Goal: Task Accomplishment & Management: Use online tool/utility

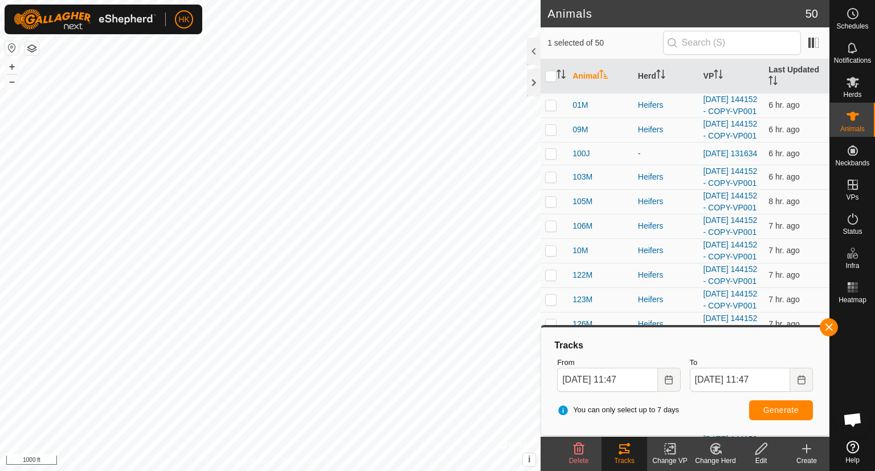
scroll to position [1163, 0]
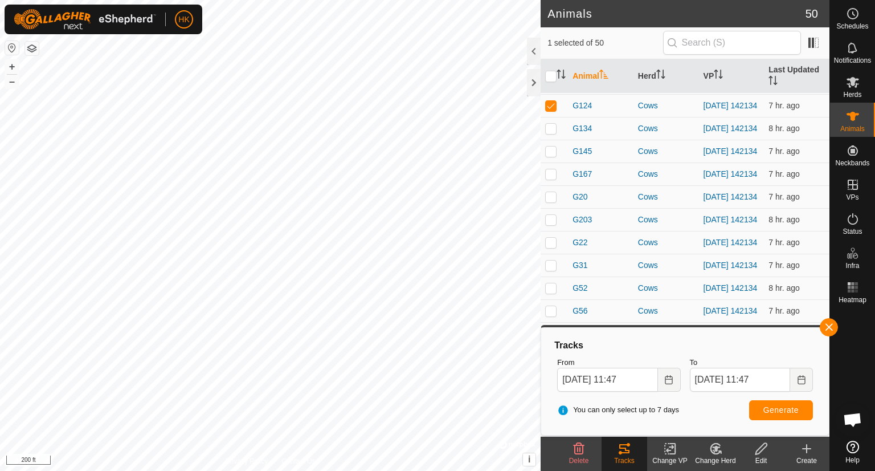
click at [199, 470] on html "HK Schedules Notifications Herds Animals Neckbands VPs Status Infra Heatmap Hel…" at bounding box center [437, 235] width 875 height 471
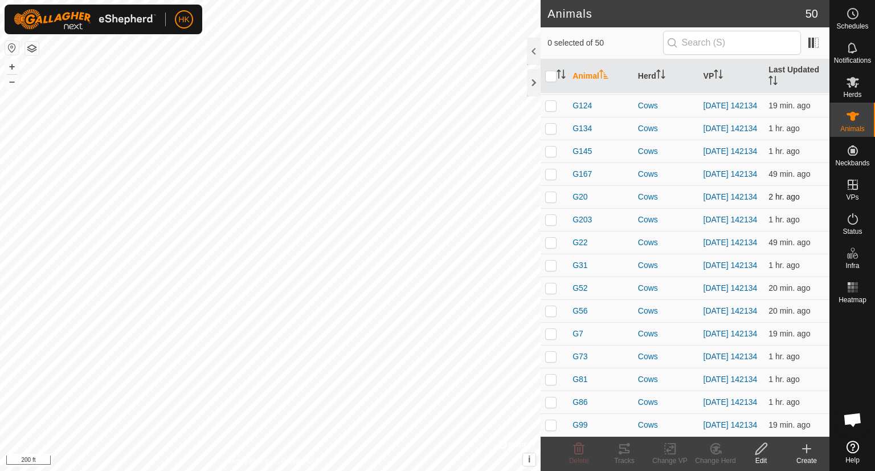
scroll to position [1049, 0]
click at [552, 110] on p-checkbox at bounding box center [550, 105] width 11 height 9
click at [628, 455] on div "Tracks" at bounding box center [625, 460] width 46 height 10
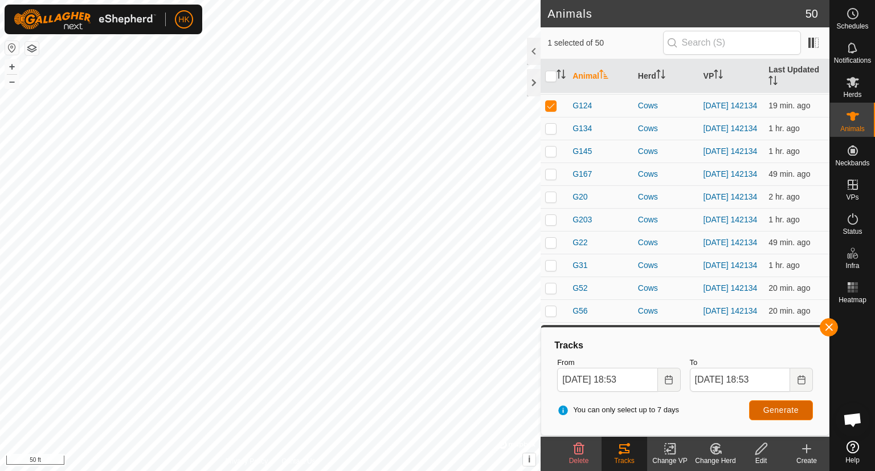
click at [780, 412] on span "Generate" at bounding box center [780, 409] width 35 height 9
checkbox input "false"
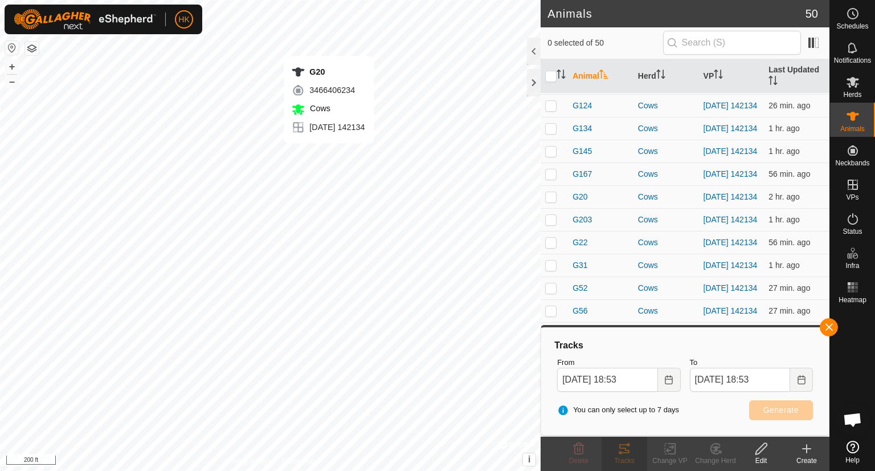
checkbox input "true"
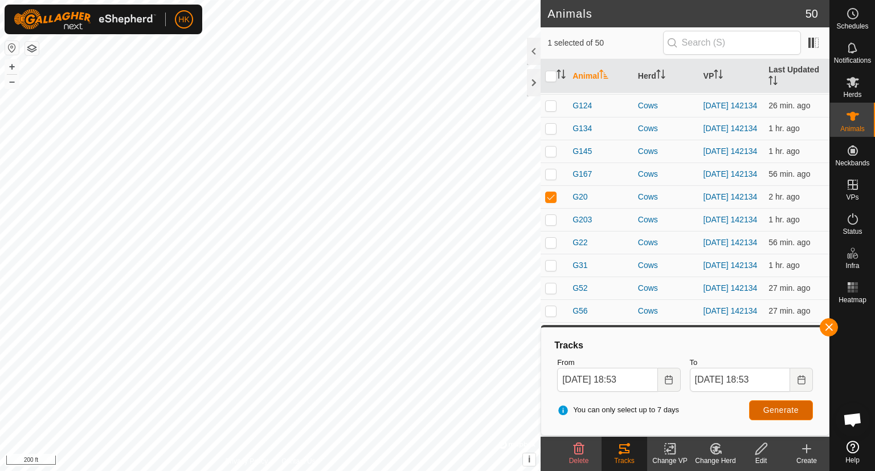
click at [791, 415] on button "Generate" at bounding box center [781, 410] width 64 height 20
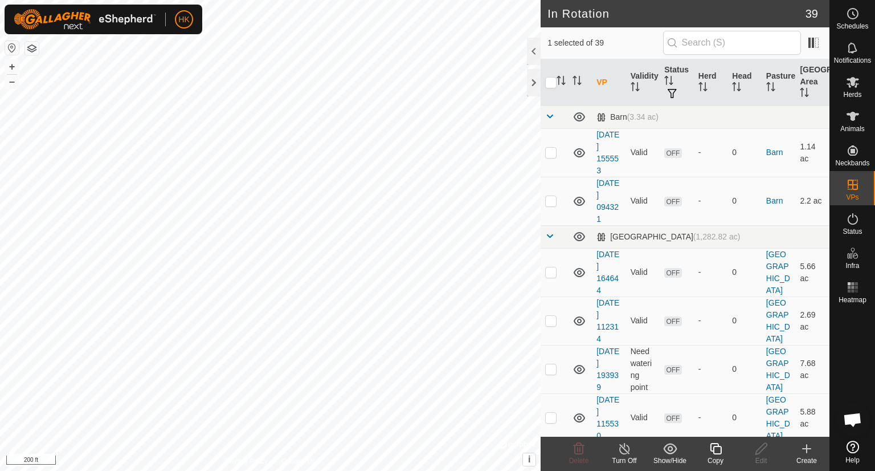
click at [82, 0] on html "HK Schedules Notifications Herds Animals Neckbands VPs Status Infra Heatmap Hel…" at bounding box center [437, 235] width 875 height 471
click at [579, 315] on div "In Rotation 39 1 selected of 39 VP Validity Status Herd Head Pasture Grazing Ar…" at bounding box center [415, 235] width 830 height 471
checkbox input "true"
checkbox input "false"
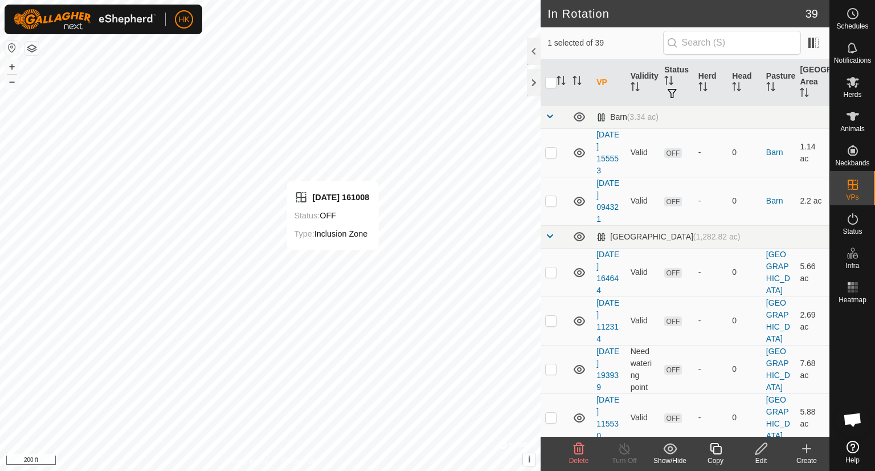
checkbox input "false"
checkbox input "true"
checkbox input "false"
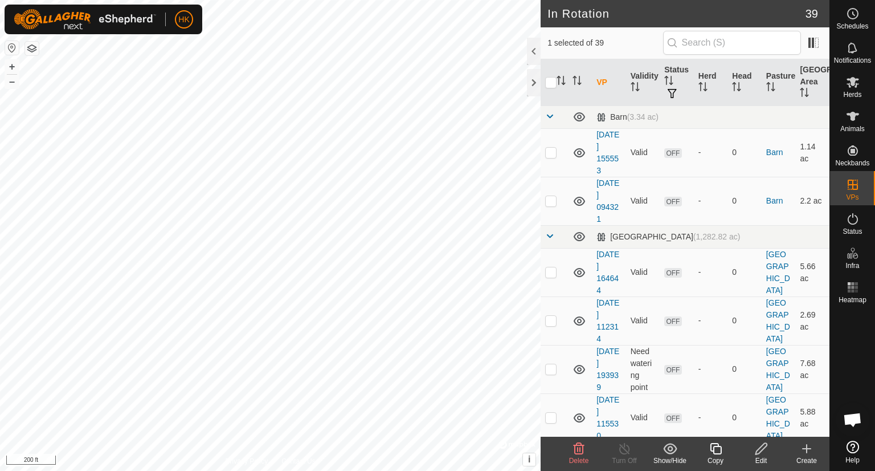
checkbox input "false"
checkbox input "true"
checkbox input "false"
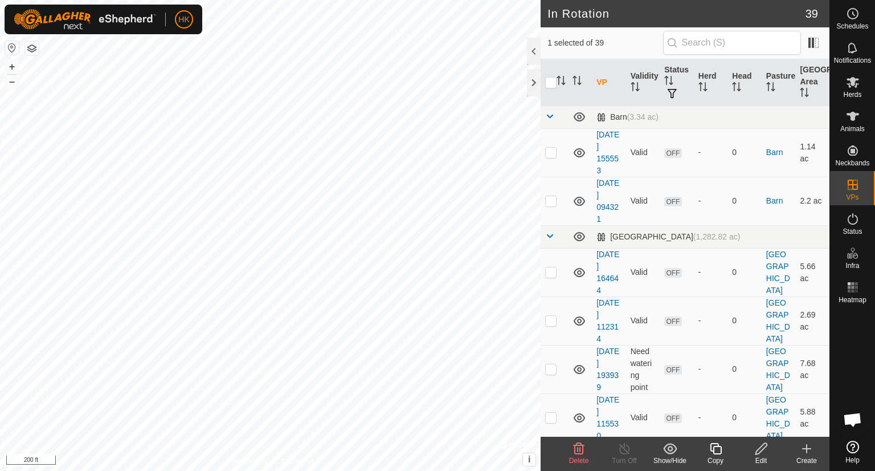
checkbox input "false"
checkbox input "true"
checkbox input "false"
click at [603, 81] on th "VP" at bounding box center [609, 82] width 34 height 47
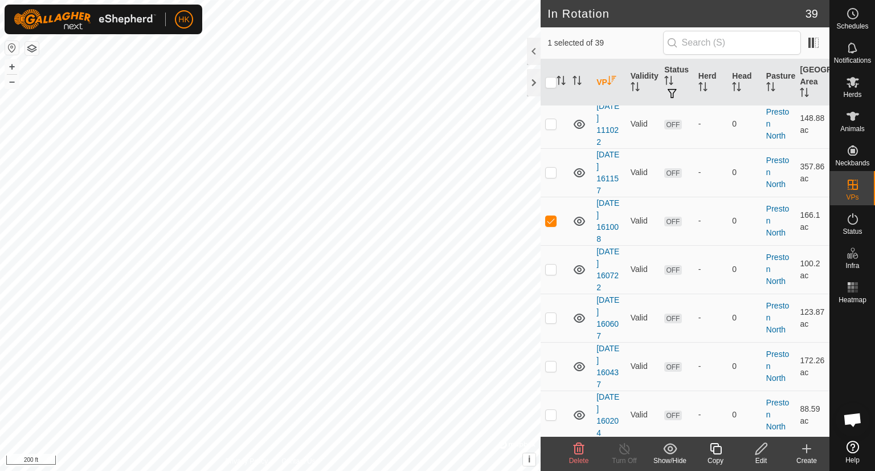
scroll to position [1652, 0]
click at [554, 215] on p-checkbox at bounding box center [550, 219] width 11 height 9
checkbox input "false"
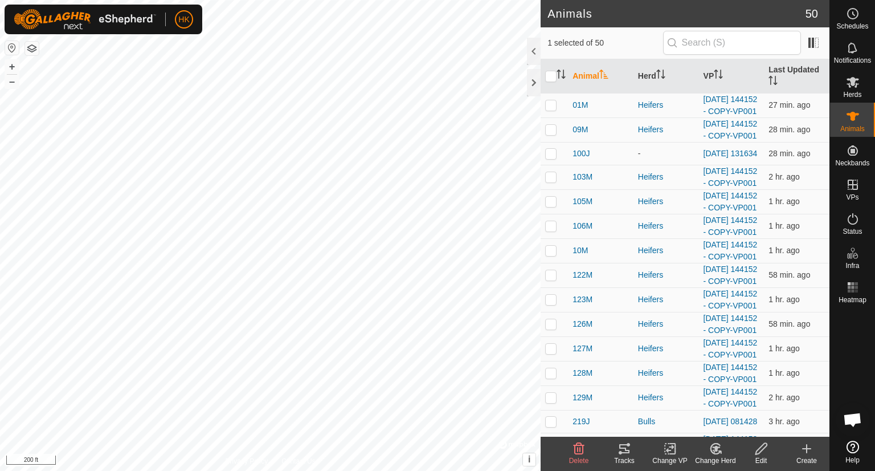
click at [630, 452] on icon at bounding box center [625, 449] width 14 height 14
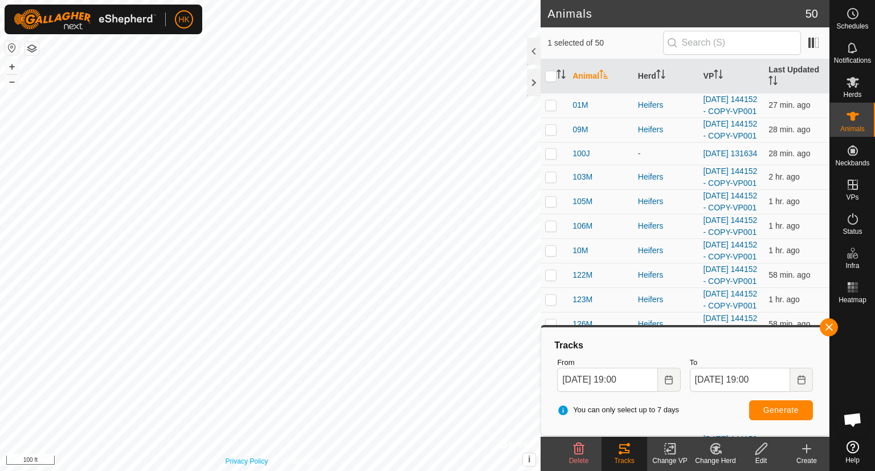
click at [234, 470] on html "HK Schedules Notifications Herds Animals Neckbands VPs Status Infra Heatmap Hel…" at bounding box center [437, 235] width 875 height 471
click at [631, 383] on input "Aug 26, 2025 19:00" at bounding box center [607, 379] width 100 height 24
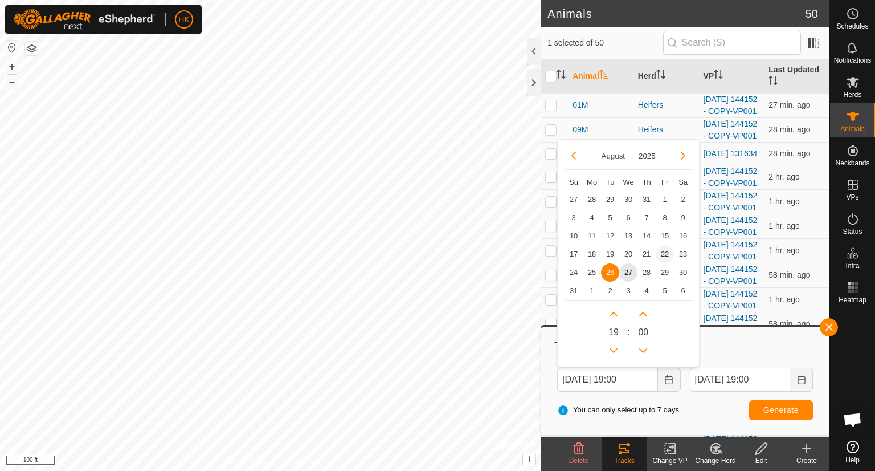
click at [664, 255] on span "22" at bounding box center [665, 254] width 18 height 18
type input "Aug 22, 2025 19:00"
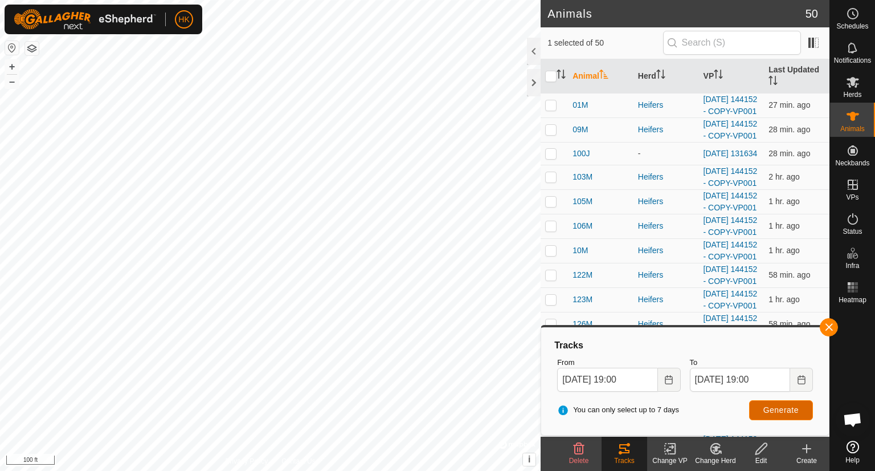
click at [784, 411] on span "Generate" at bounding box center [780, 409] width 35 height 9
click at [853, 292] on icon at bounding box center [853, 287] width 14 height 14
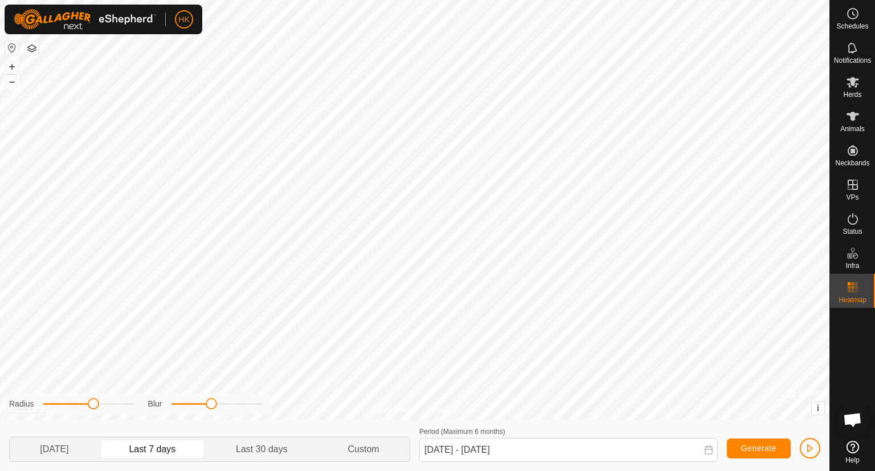
drag, startPoint x: 181, startPoint y: 407, endPoint x: 210, endPoint y: 420, distance: 31.9
click at [210, 420] on div "Radius Blur Yesterday Last 7 days Last 30 days Custom Period (Maximum 6 months)…" at bounding box center [415, 444] width 830 height 51
drag, startPoint x: 95, startPoint y: 407, endPoint x: 148, endPoint y: 411, distance: 52.5
click at [148, 411] on div "Radius Blur" at bounding box center [138, 403] width 267 height 21
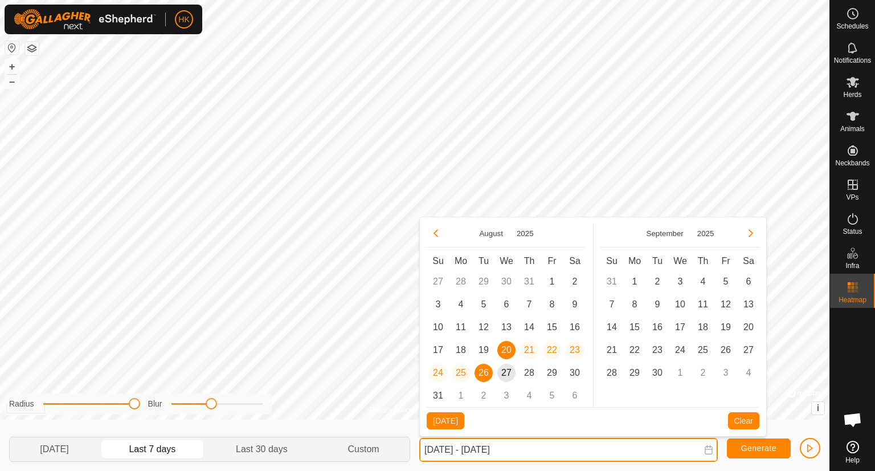
click at [459, 454] on input "Aug 20, 2025 - Aug 26, 2025" at bounding box center [568, 450] width 299 height 24
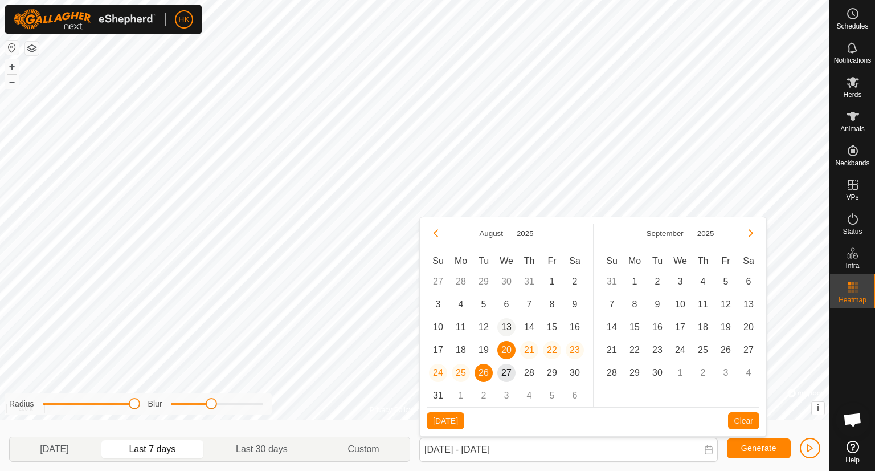
click at [503, 324] on span "13" at bounding box center [506, 327] width 18 height 18
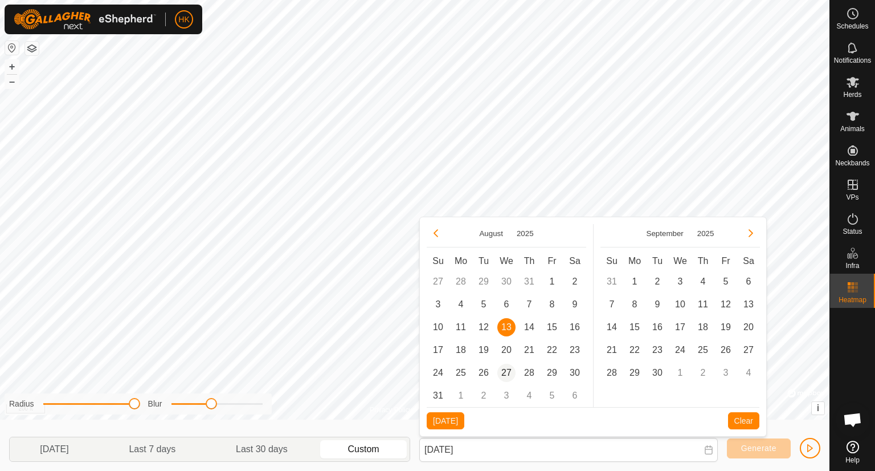
click at [504, 374] on span "27" at bounding box center [506, 372] width 18 height 18
type input "Aug 13, 2025 - Aug 27, 2025"
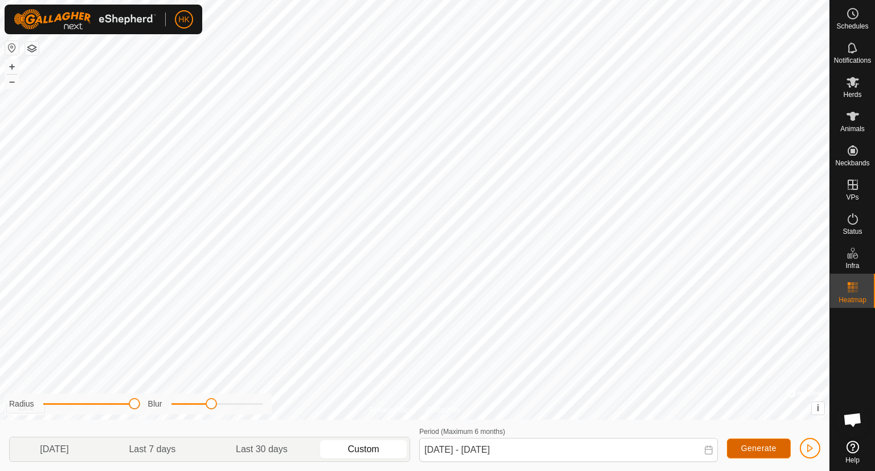
click at [738, 451] on button "Generate" at bounding box center [759, 448] width 64 height 20
click at [461, 0] on html "HK Schedules Notifications Herds Animals Neckbands VPs Status Infra Heatmap Hel…" at bounding box center [437, 235] width 875 height 471
